Goal: Information Seeking & Learning: Learn about a topic

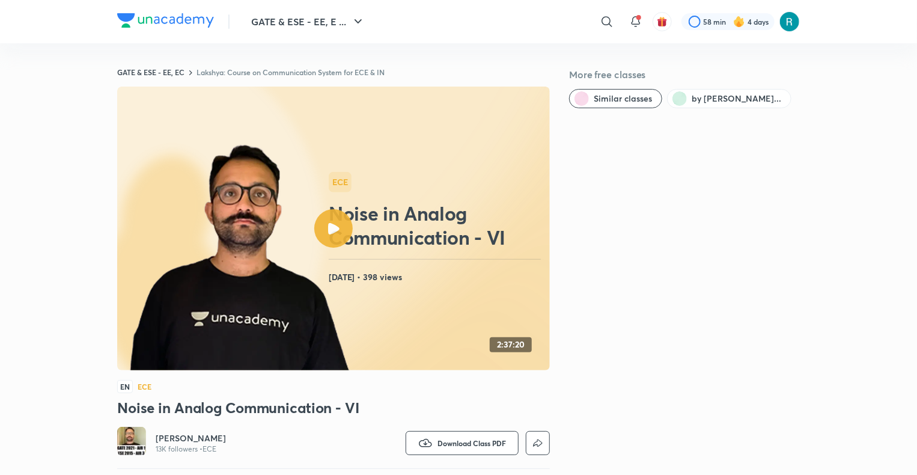
click at [275, 71] on link "Lakshya: Course on Communication System for ECE & IN" at bounding box center [290, 72] width 188 height 10
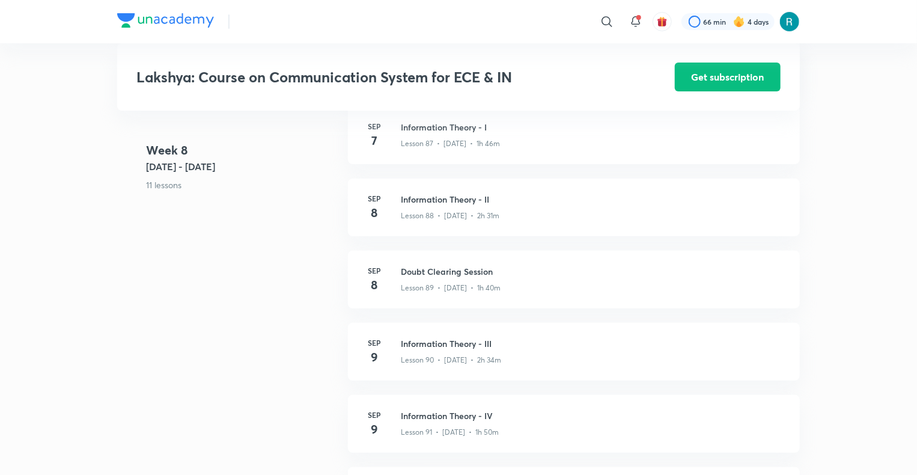
scroll to position [6935, 0]
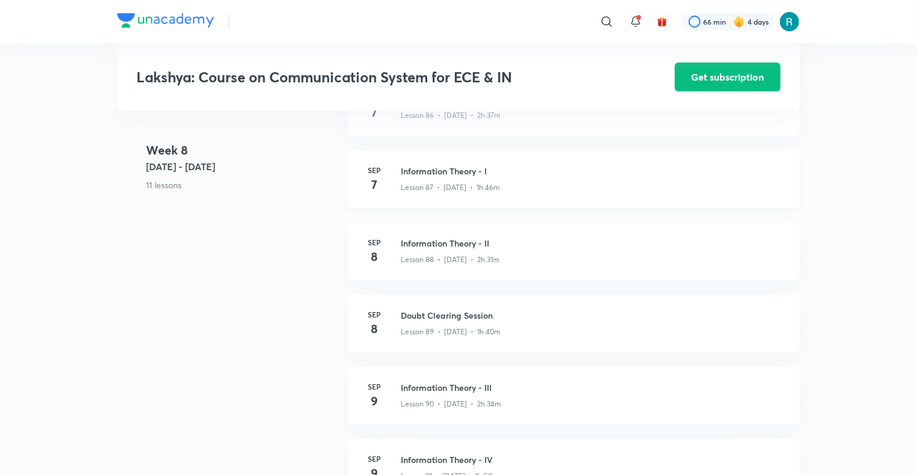
click at [510, 187] on div "Lesson 87 • [DATE] • 1h 46m" at bounding box center [593, 185] width 385 height 16
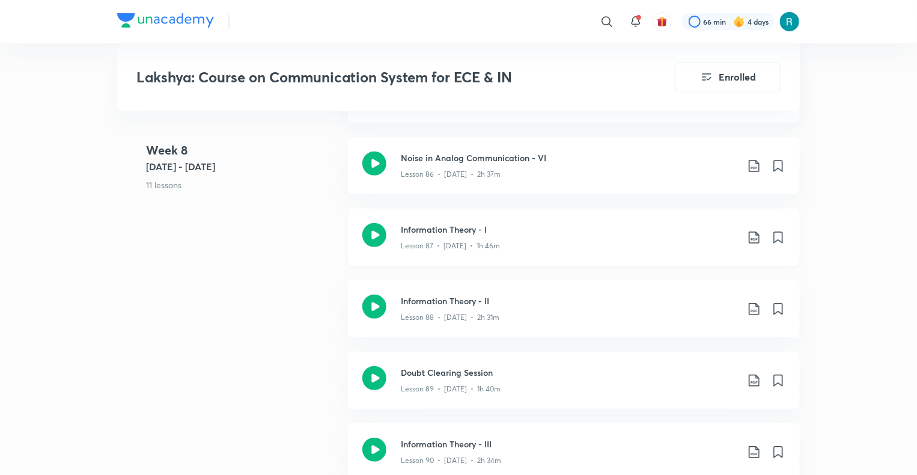
scroll to position [7164, 0]
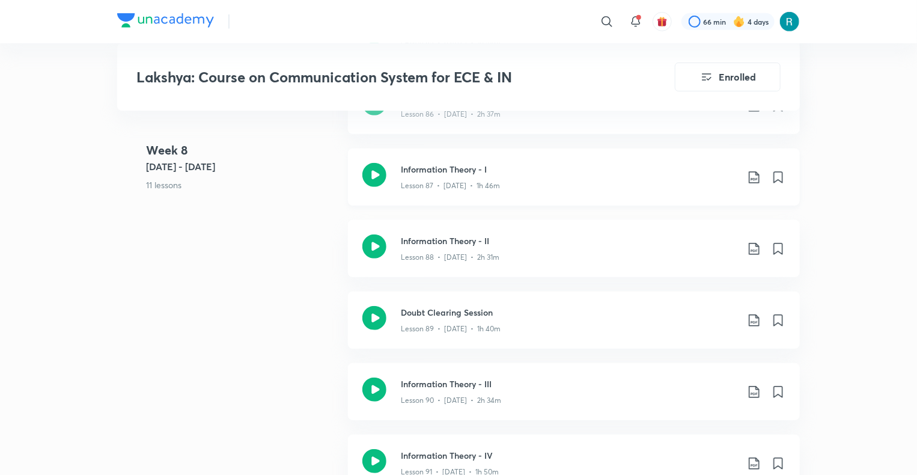
click at [531, 187] on div "Lesson 87 • [DATE] • 1h 46m" at bounding box center [569, 183] width 336 height 16
